Goal: Transaction & Acquisition: Purchase product/service

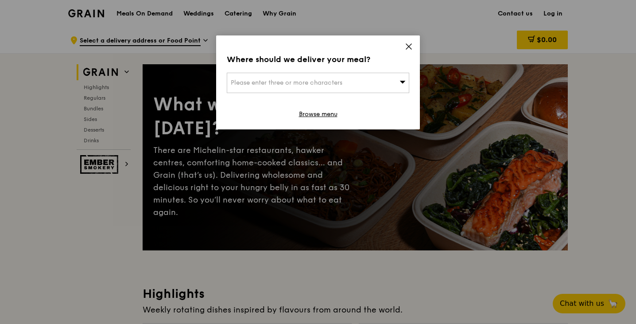
click at [352, 85] on div "Please enter three or more characters" at bounding box center [318, 83] width 182 height 20
click at [407, 46] on icon at bounding box center [409, 47] width 8 height 8
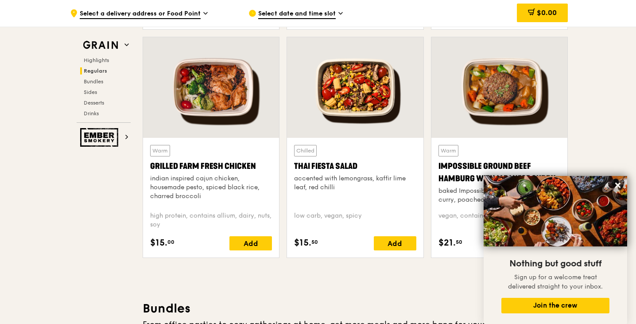
scroll to position [1002, 0]
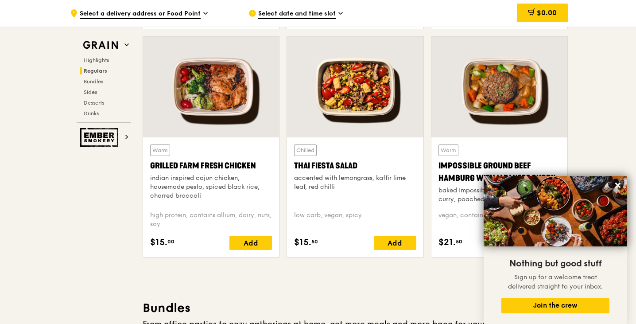
click at [475, 127] on div at bounding box center [499, 87] width 136 height 101
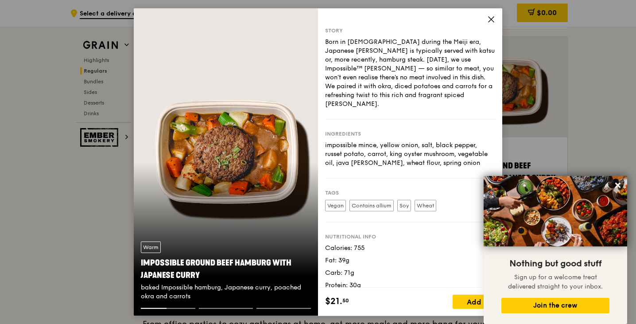
scroll to position [0, 0]
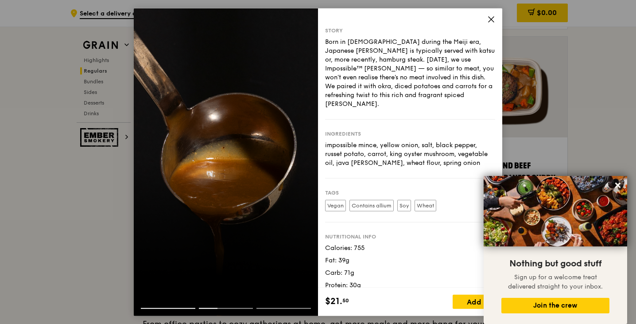
click at [487, 19] on icon at bounding box center [491, 19] width 8 height 8
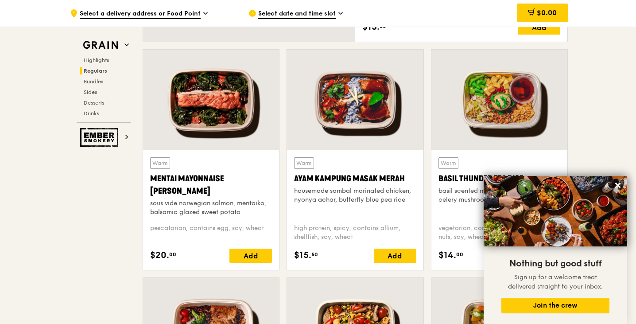
scroll to position [758, 0]
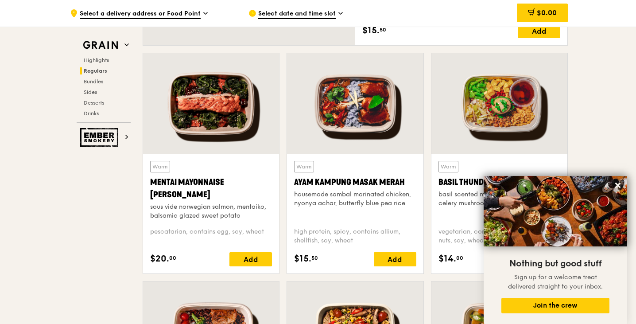
click at [223, 119] on div at bounding box center [211, 103] width 136 height 101
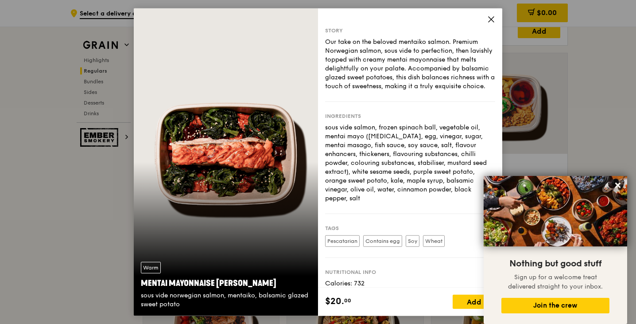
click at [494, 16] on icon at bounding box center [491, 19] width 8 height 8
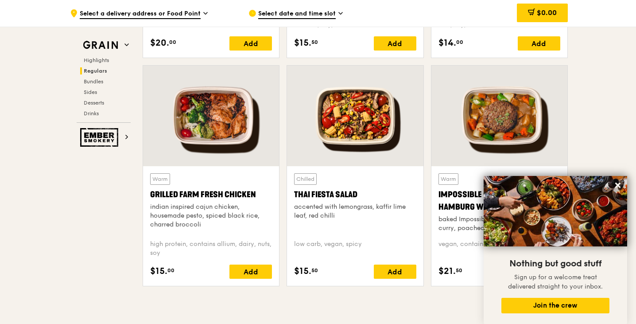
scroll to position [974, 0]
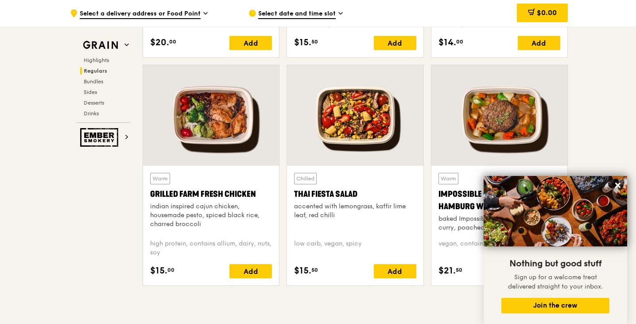
click at [210, 112] on div at bounding box center [211, 115] width 136 height 101
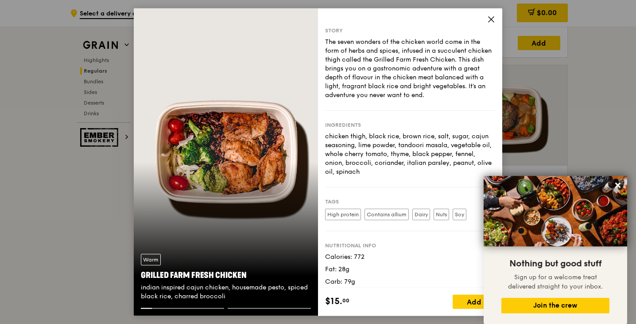
click at [490, 19] on icon at bounding box center [490, 18] width 5 height 5
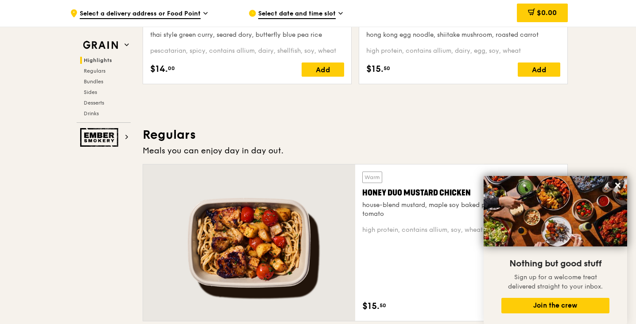
scroll to position [472, 0]
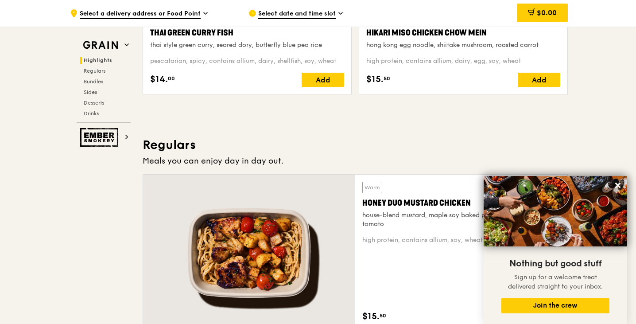
click at [271, 221] on div at bounding box center [249, 252] width 212 height 156
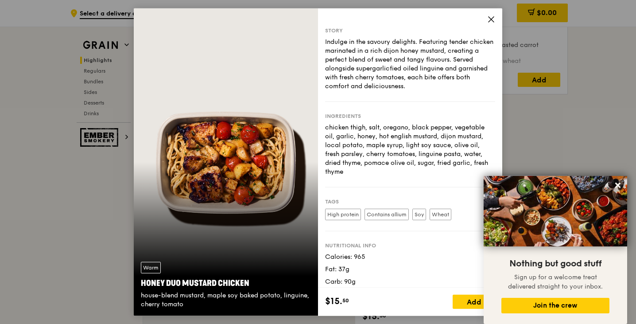
click at [488, 22] on icon at bounding box center [490, 18] width 5 height 5
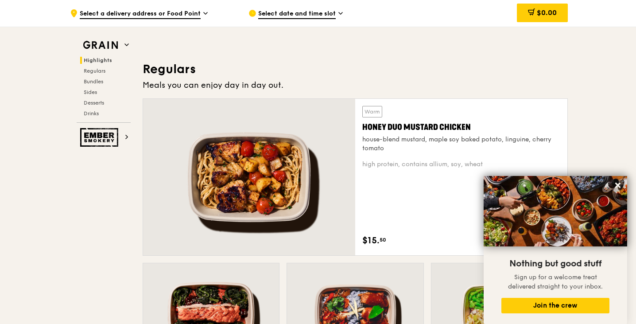
scroll to position [549, 0]
